Goal: Task Accomplishment & Management: Manage account settings

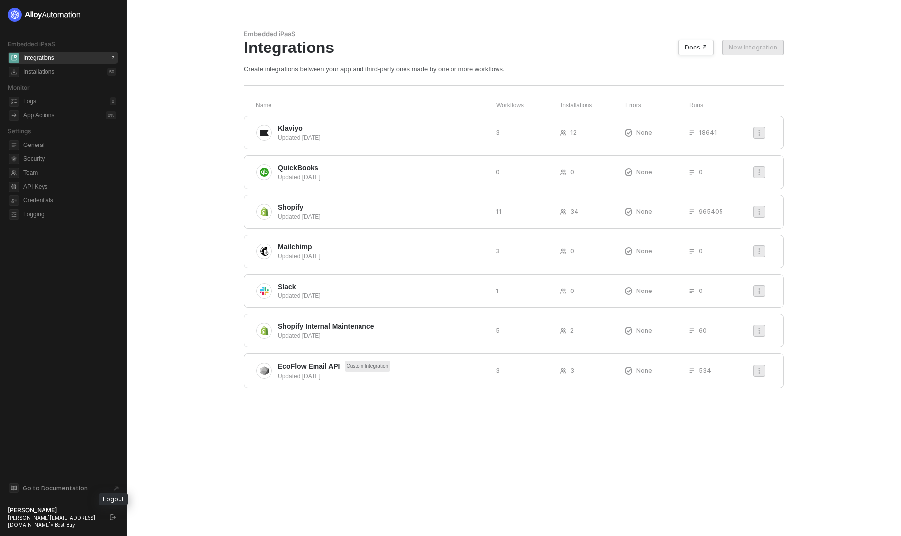
click at [116, 515] on button "button" at bounding box center [113, 517] width 12 height 12
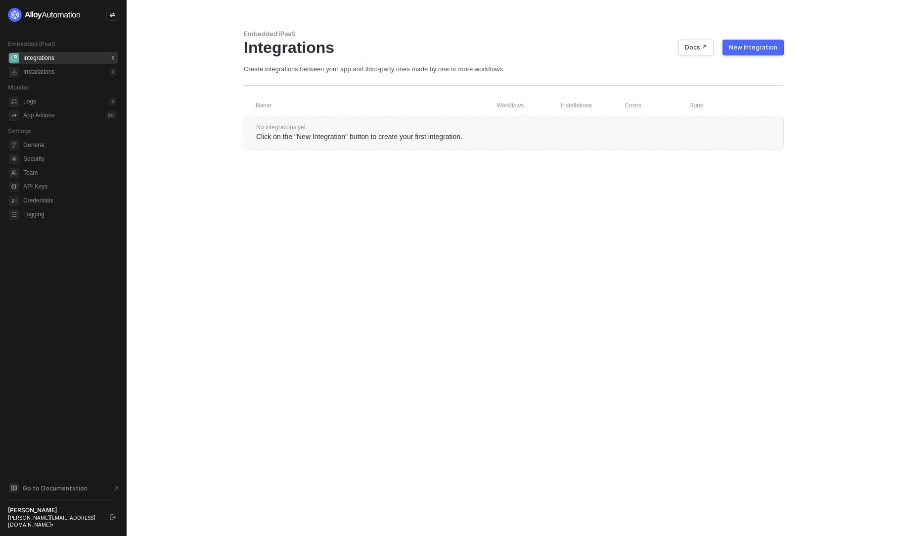
click at [111, 519] on icon "logout" at bounding box center [113, 517] width 6 height 6
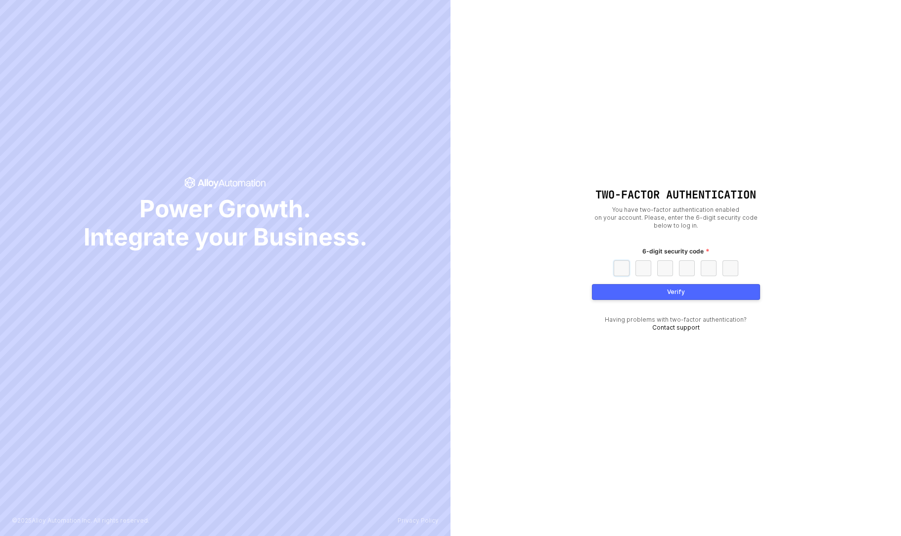
paste input "8"
type input "8"
type input "6"
type input "8"
type input "3"
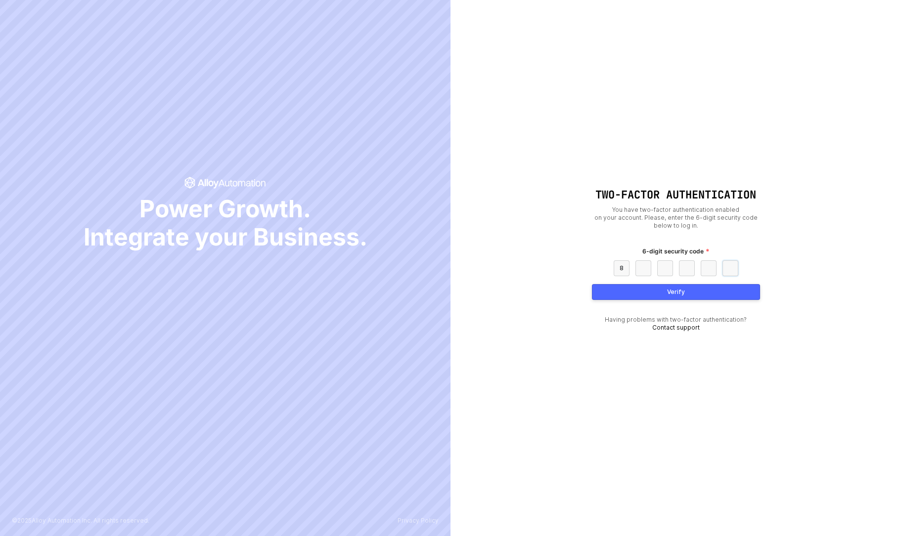
type input "8"
click at [648, 288] on button "Verify" at bounding box center [676, 292] width 168 height 16
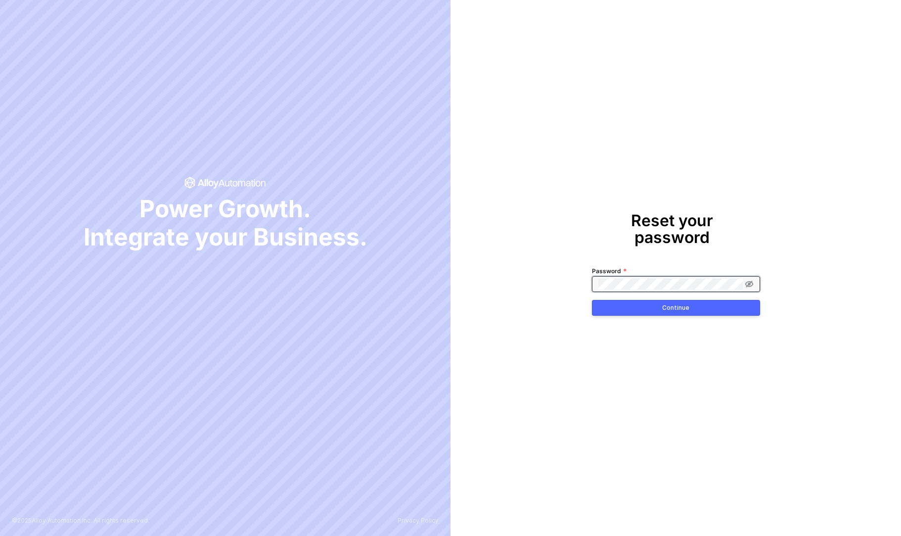
click at [592, 300] on button "Continue" at bounding box center [676, 308] width 168 height 16
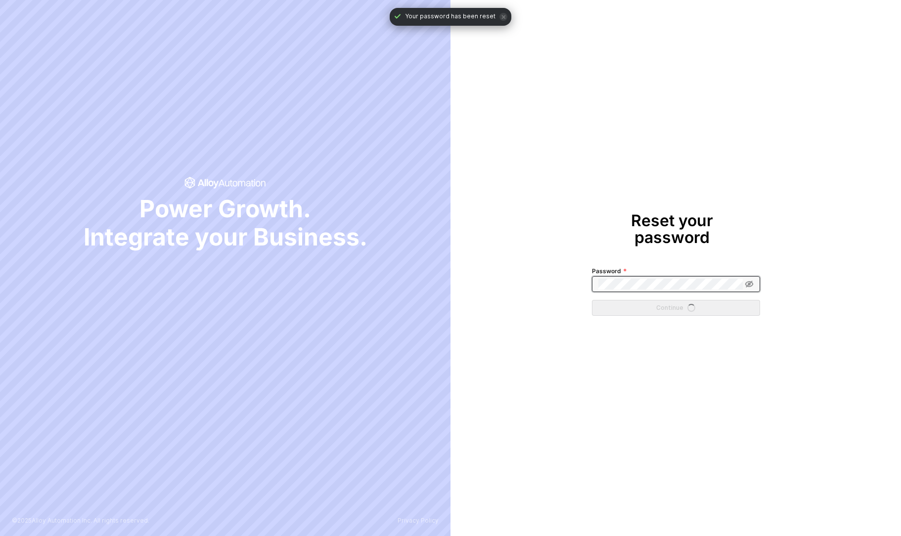
click at [665, 56] on div "Reset your password Password Continue" at bounding box center [676, 268] width 451 height 536
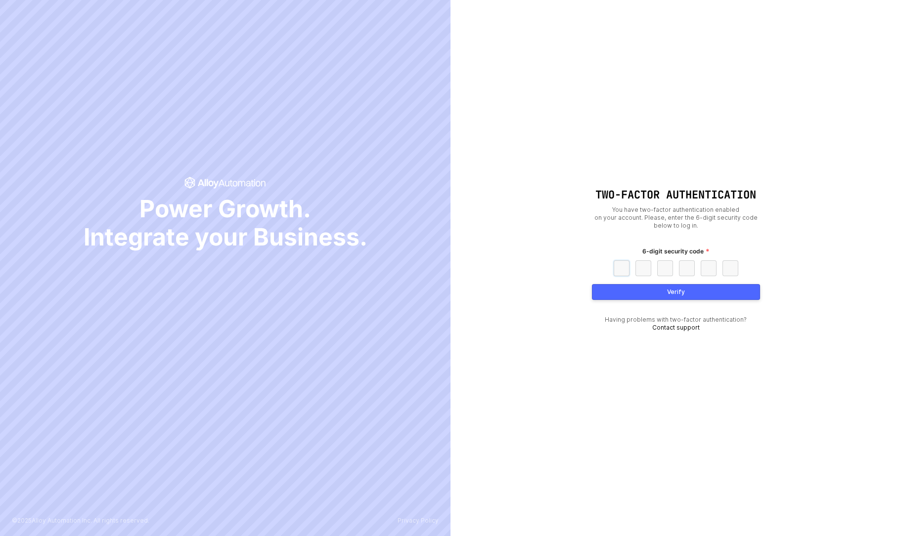
paste input "2"
type input "2"
type input "5"
type input "7"
type input "0"
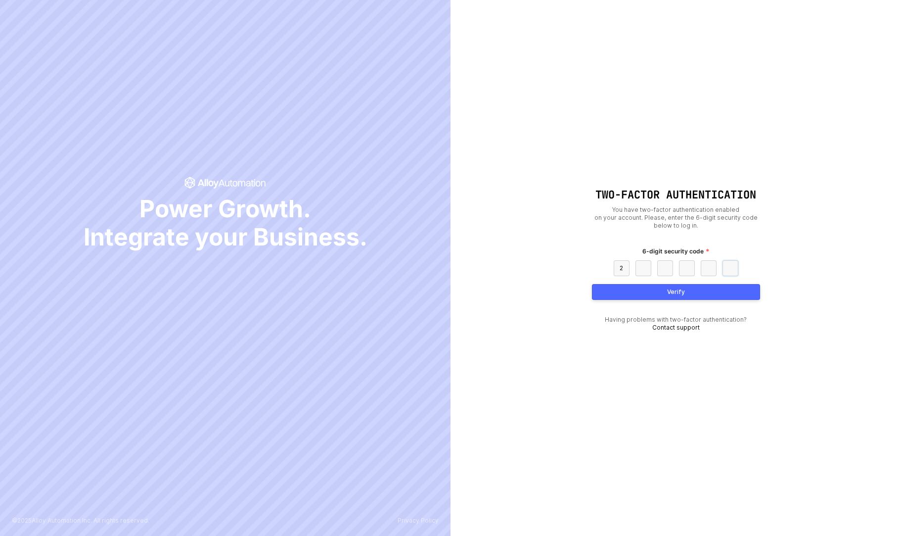
type input "7"
type input "3"
click at [622, 297] on button "Verify" at bounding box center [676, 292] width 168 height 16
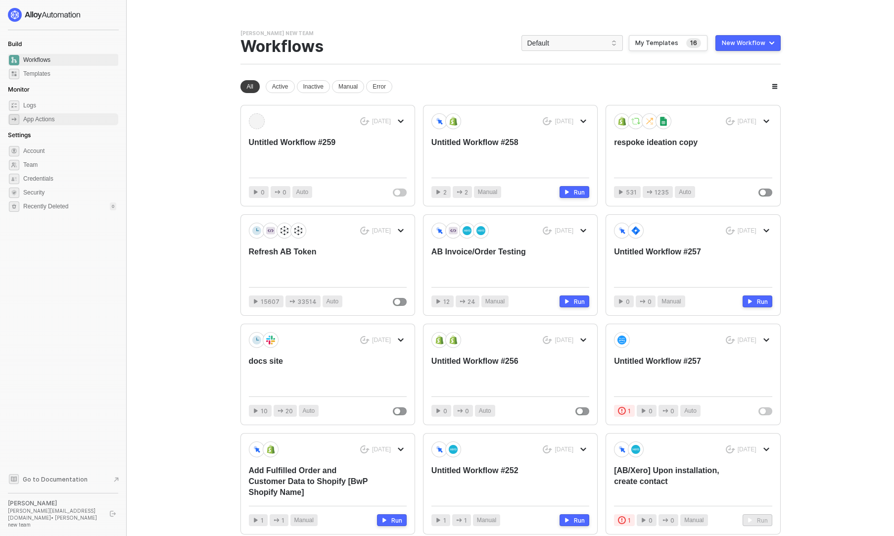
click at [54, 116] on div "App Actions" at bounding box center [38, 119] width 31 height 8
click at [41, 191] on span "Security" at bounding box center [69, 192] width 93 height 12
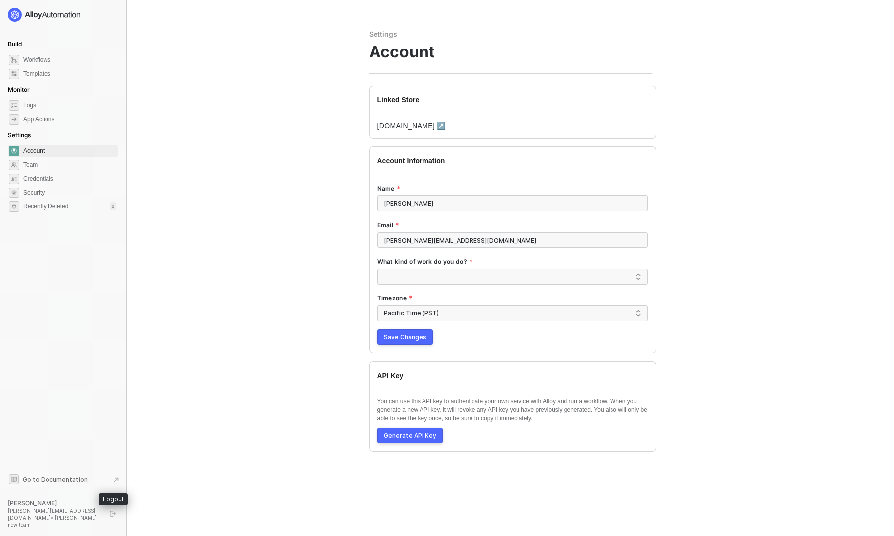
click at [112, 516] on icon "logout" at bounding box center [113, 513] width 6 height 6
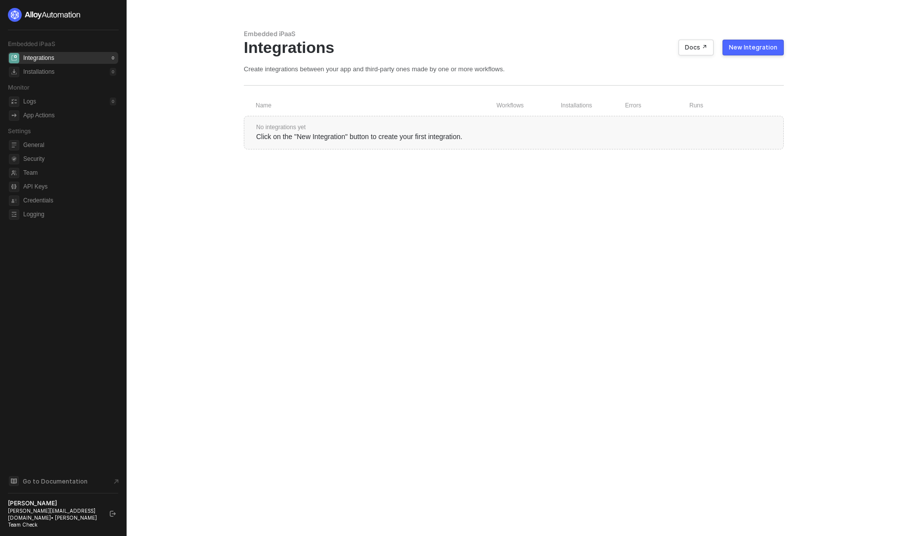
click at [168, 111] on main "Embedded iPaaS Integrations Docs ↗ New Integration Create integrations between …" at bounding box center [450, 268] width 901 height 536
click at [46, 187] on span "API Keys" at bounding box center [69, 187] width 93 height 12
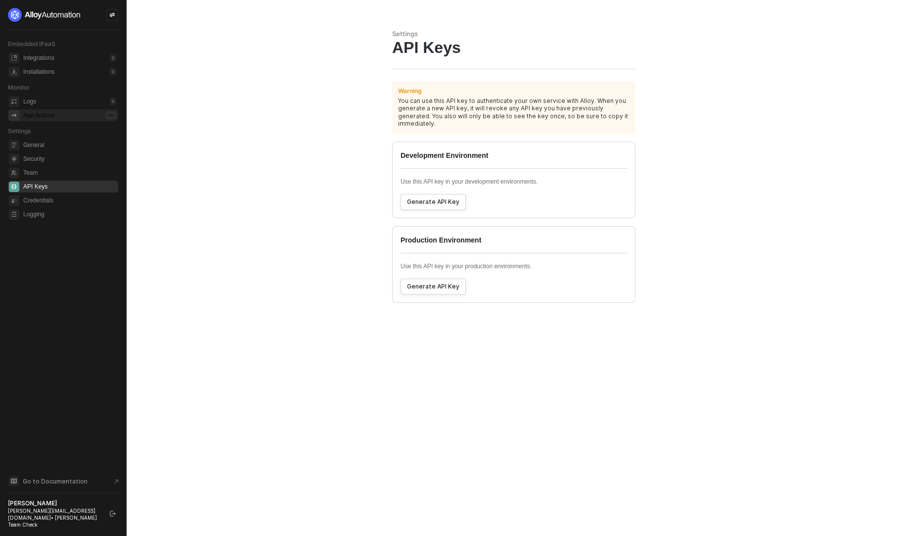
click at [30, 113] on div "App Actions" at bounding box center [38, 115] width 31 height 8
